Goal: Information Seeking & Learning: Learn about a topic

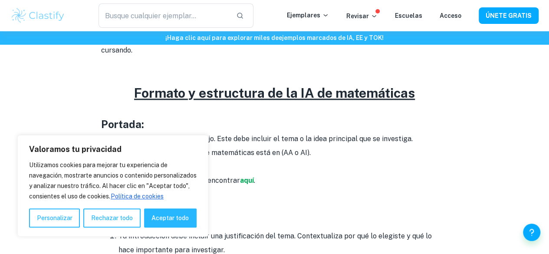
scroll to position [451, 0]
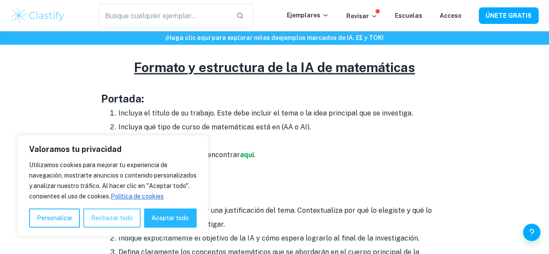
click at [118, 217] on font "Rechazar todo" at bounding box center [112, 217] width 42 height 7
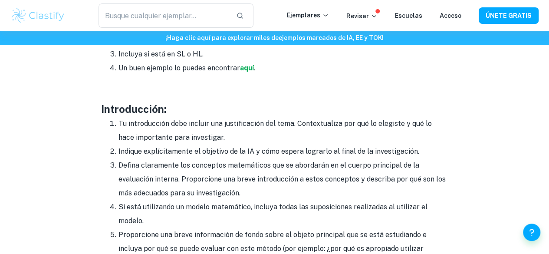
scroll to position [521, 0]
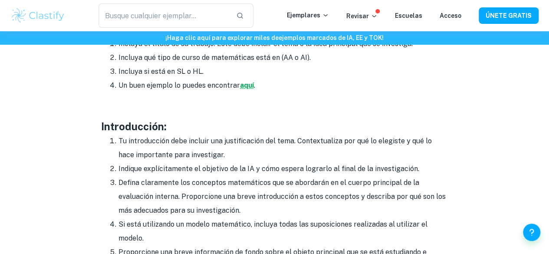
click at [247, 81] on font "aquí" at bounding box center [247, 85] width 14 height 8
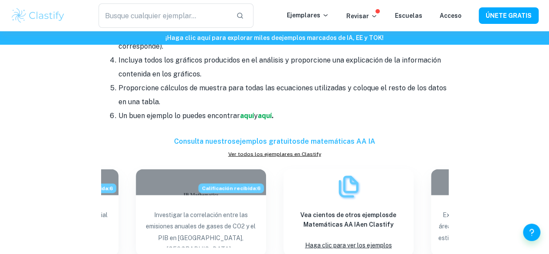
scroll to position [868, 0]
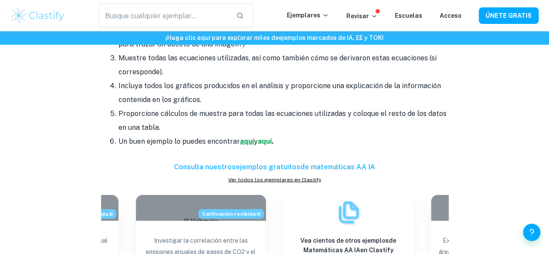
click at [244, 137] on font "aquí" at bounding box center [247, 141] width 14 height 8
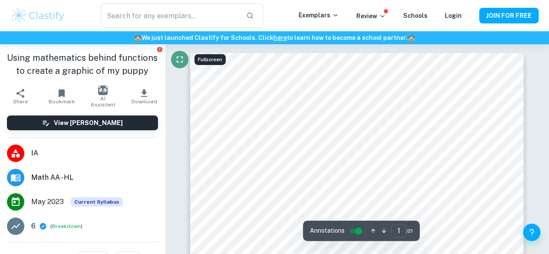
click at [183, 56] on icon "Fullscreen" at bounding box center [180, 59] width 10 height 10
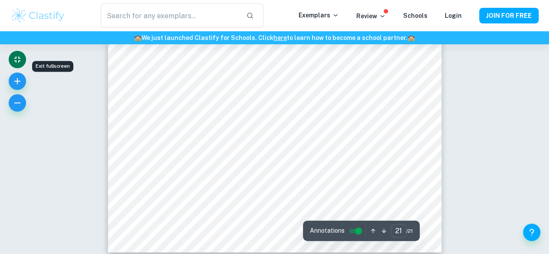
scroll to position [10066, 0]
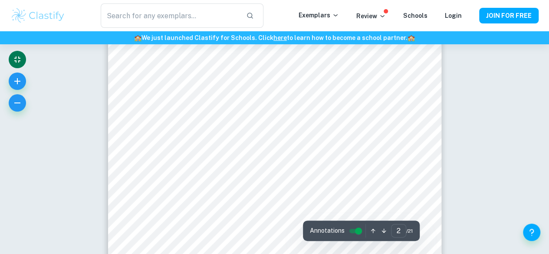
type input "1"
